Goal: Find specific page/section: Find specific page/section

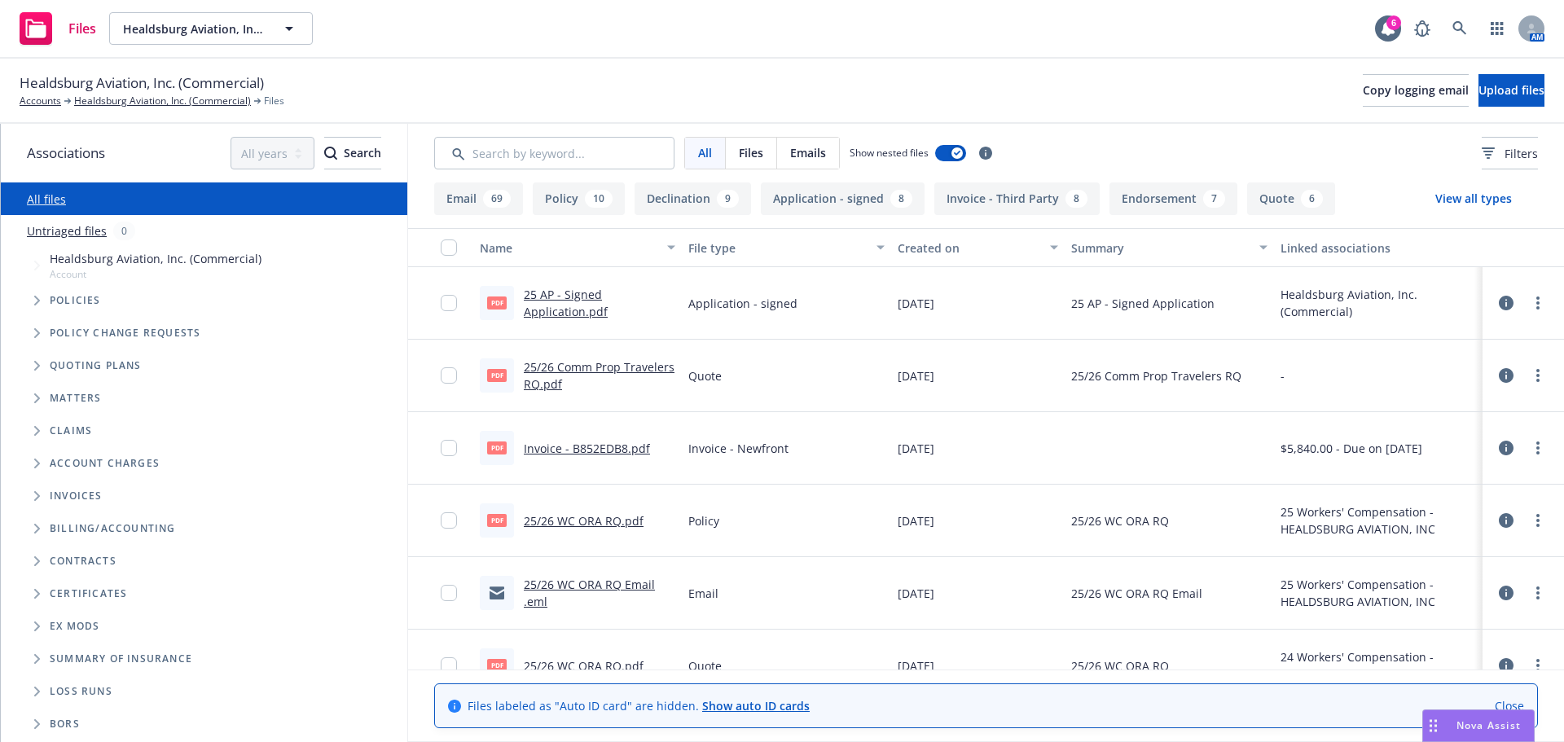
click at [39, 292] on span "Tree Example" at bounding box center [37, 301] width 26 height 26
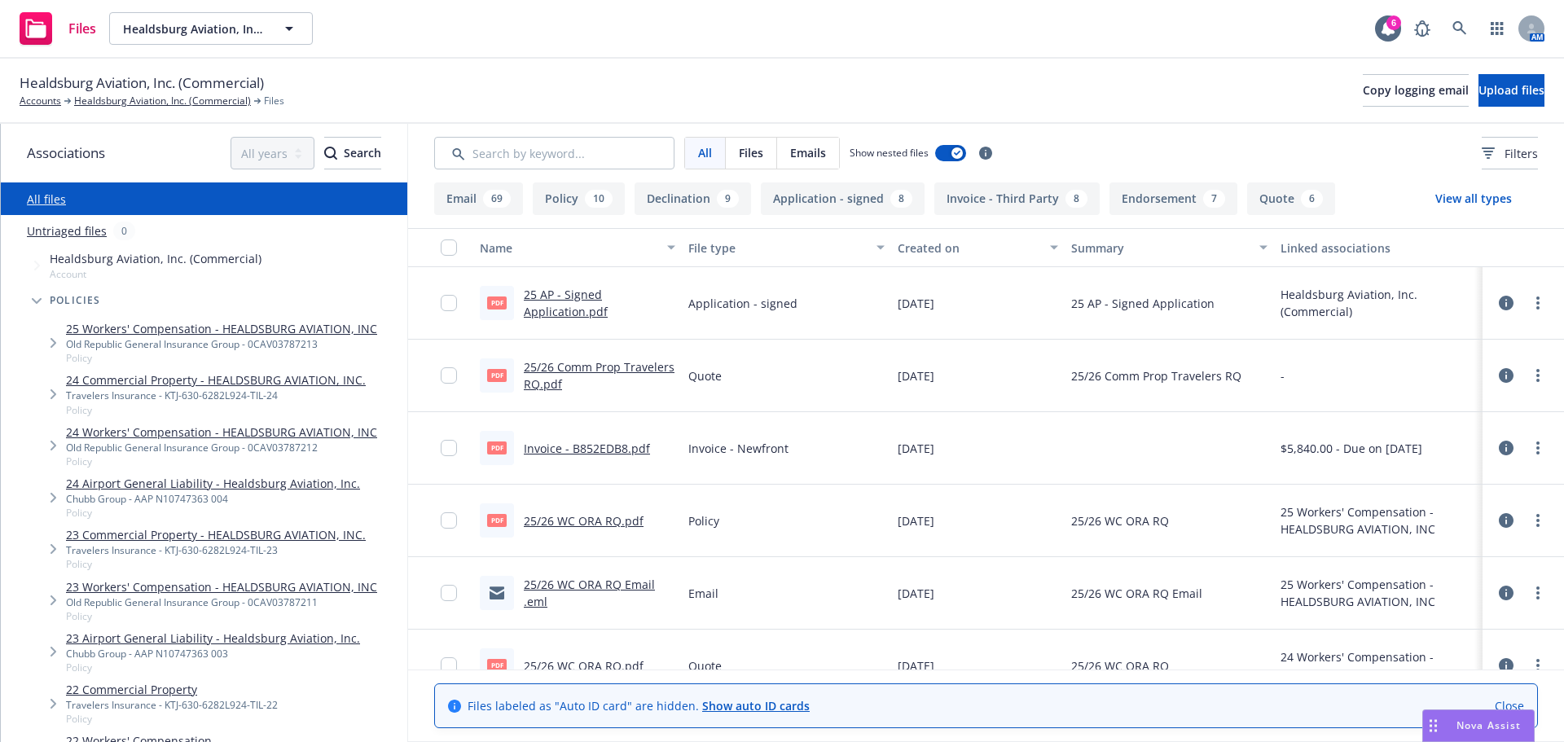
click at [91, 324] on link "25 Workers' Compensation - HEALDSBURG AVIATION, INC" at bounding box center [221, 328] width 311 height 17
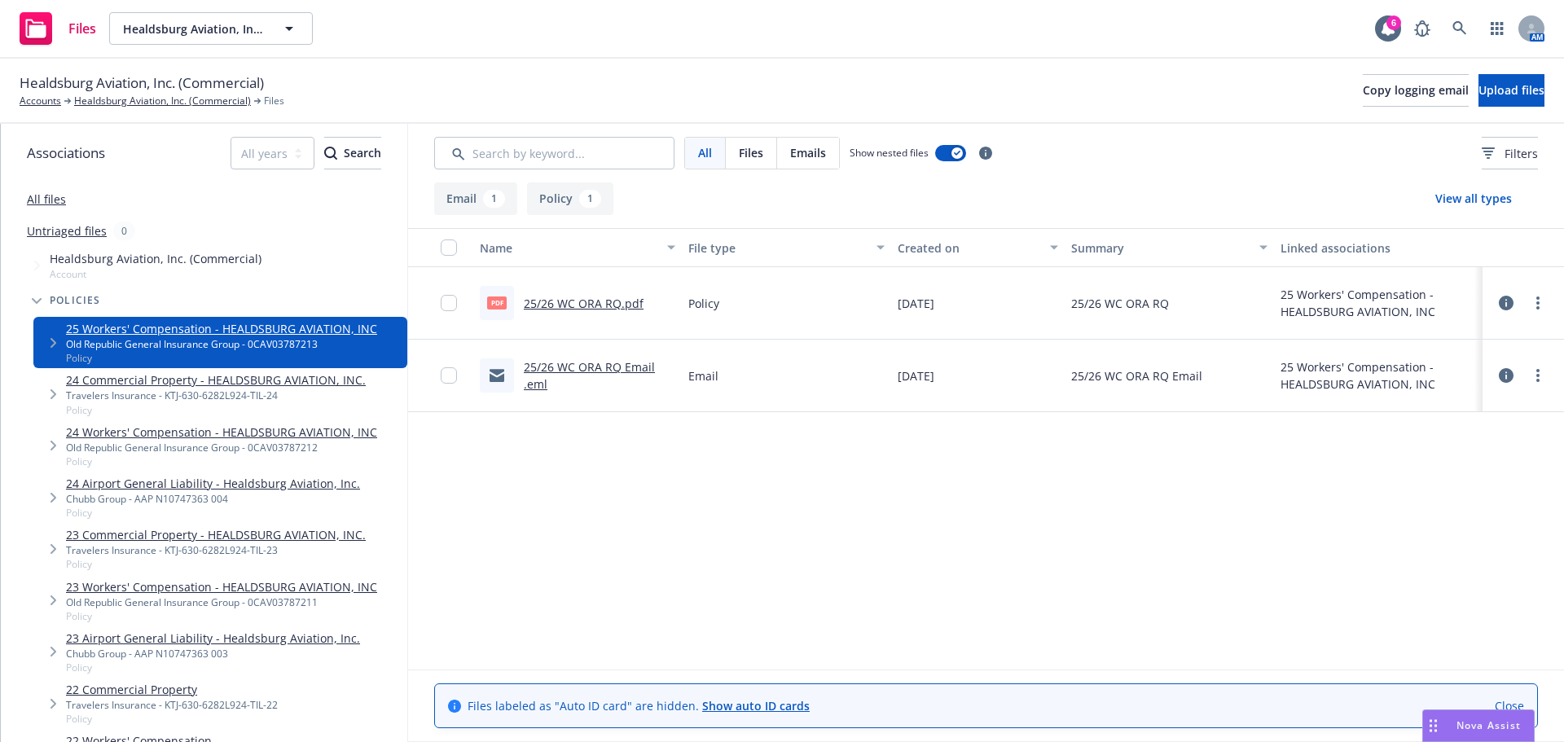
click at [596, 371] on link "25/26 WC ORA RQ Email .eml" at bounding box center [589, 375] width 131 height 33
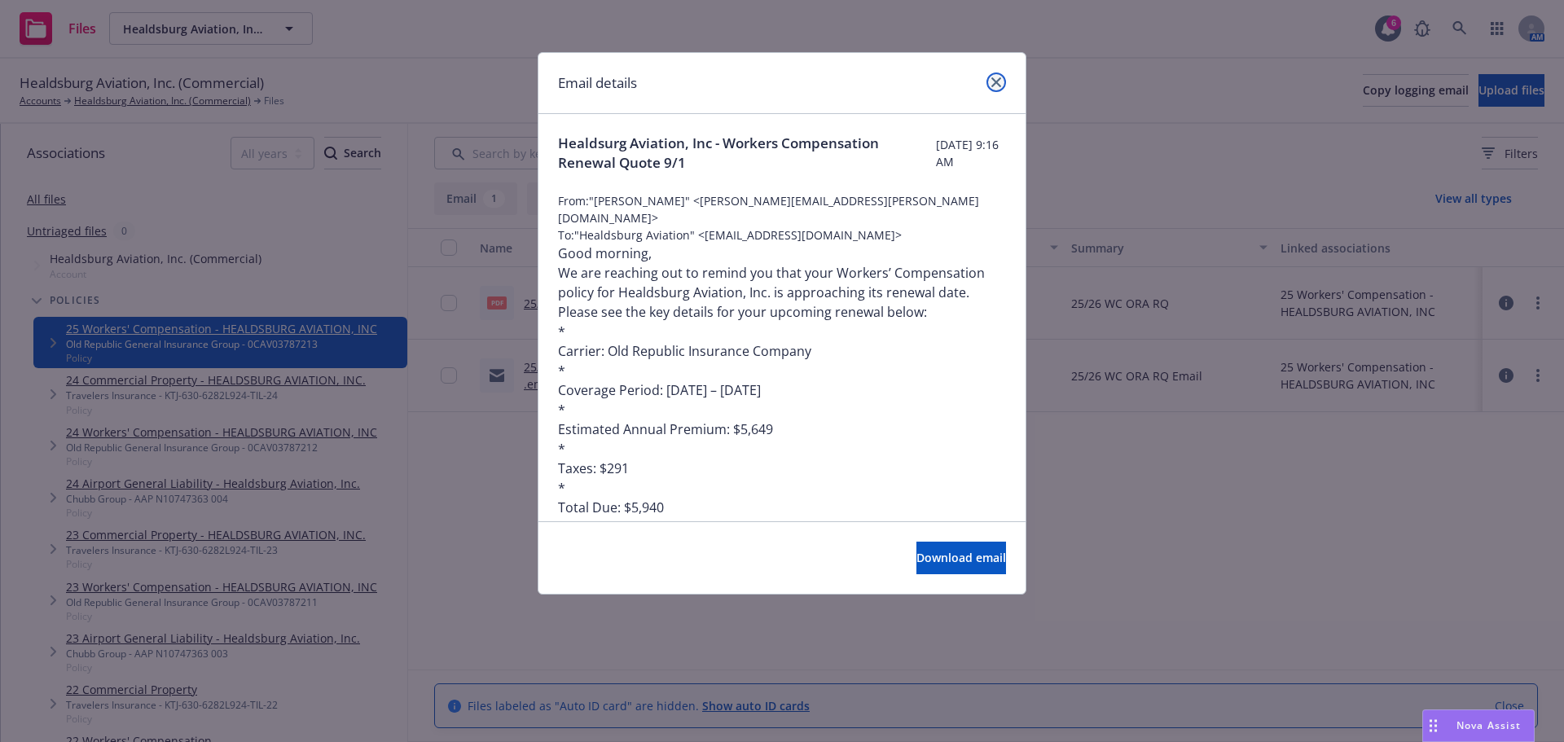
click at [994, 79] on icon "close" at bounding box center [996, 82] width 10 height 10
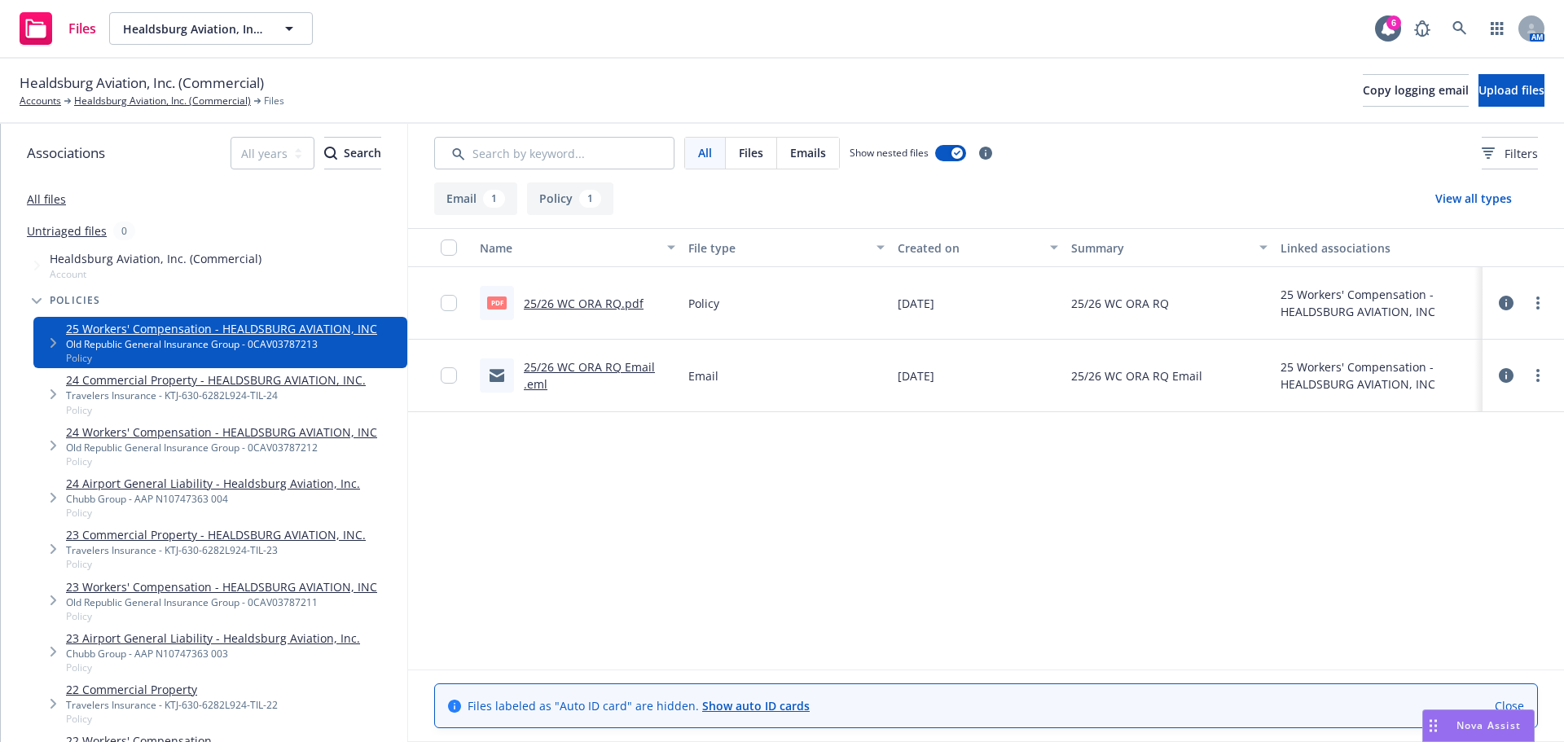
click at [556, 308] on link "25/26 WC ORA RQ.pdf" at bounding box center [584, 303] width 120 height 15
click at [157, 94] on link "Healdsburg Aviation, Inc. (Commercial)" at bounding box center [162, 101] width 177 height 15
